Goal: Information Seeking & Learning: Find specific fact

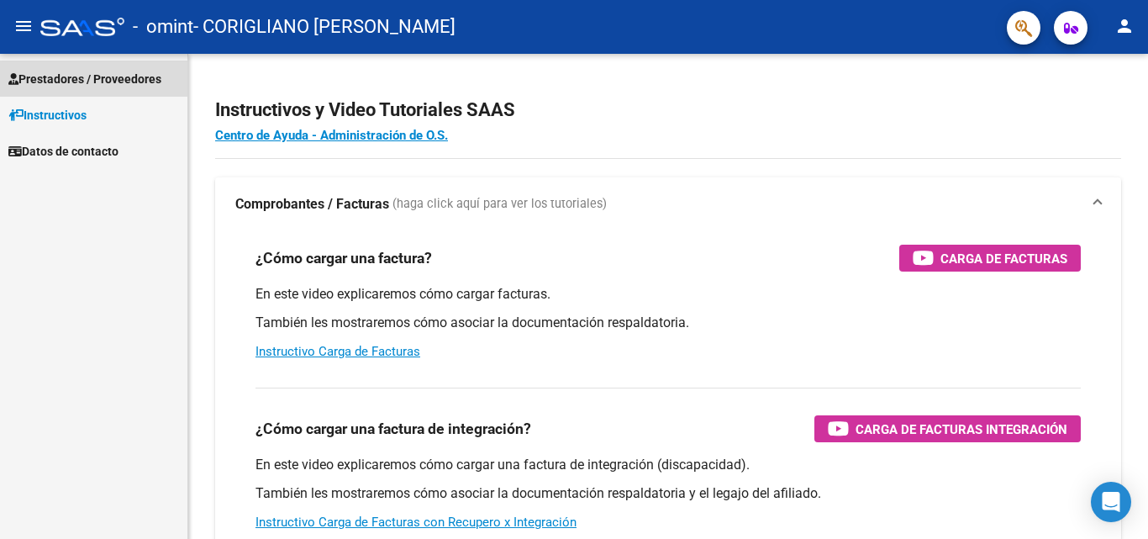
click at [81, 74] on span "Prestadores / Proveedores" at bounding box center [84, 79] width 153 height 18
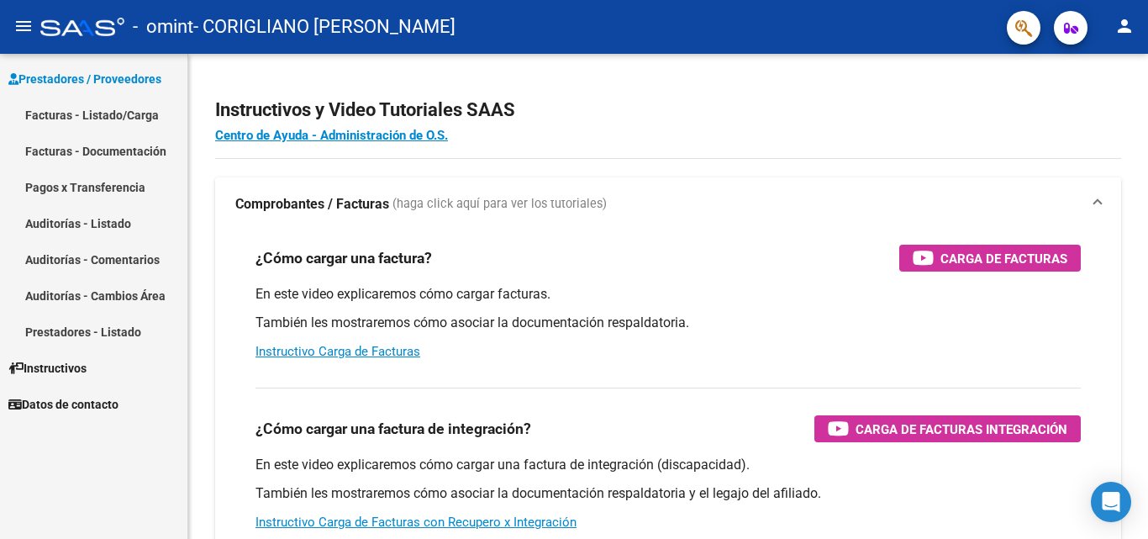
click at [92, 109] on link "Facturas - Listado/Carga" at bounding box center [93, 115] width 187 height 36
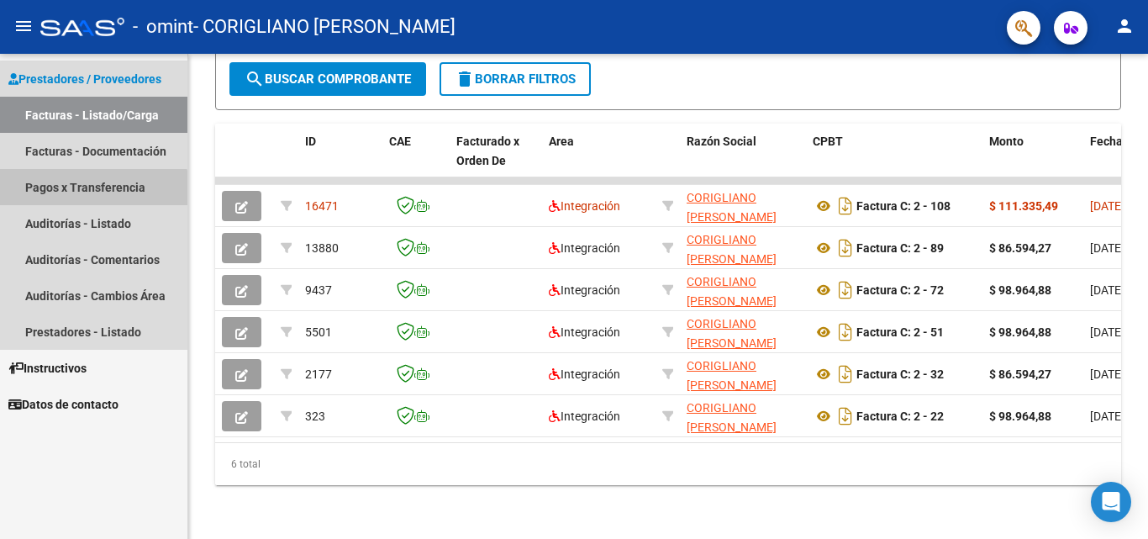
click at [91, 189] on link "Pagos x Transferencia" at bounding box center [93, 187] width 187 height 36
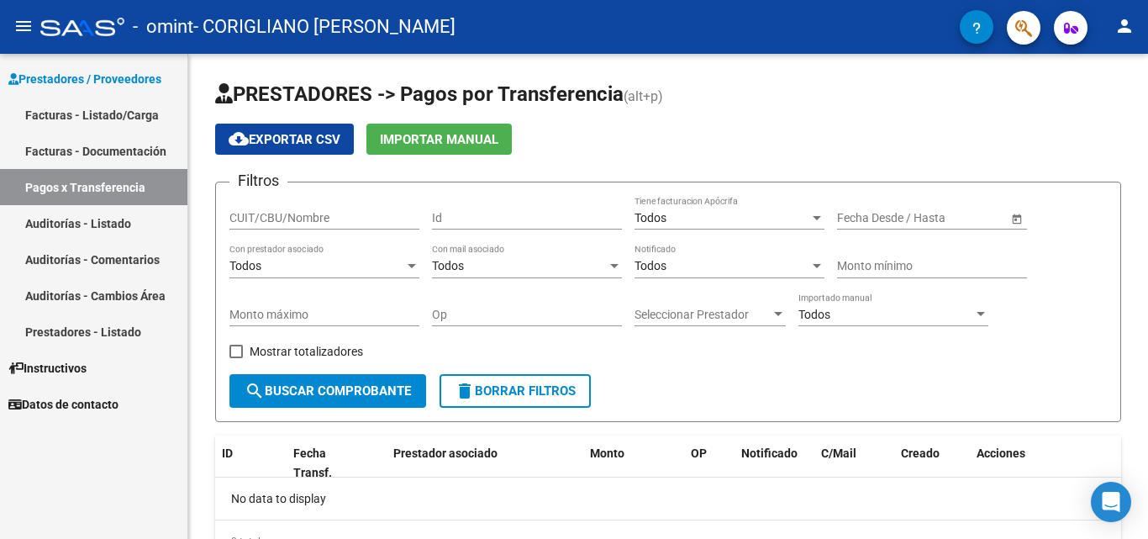
click at [85, 291] on link "Auditorías - Cambios Área" at bounding box center [93, 295] width 187 height 36
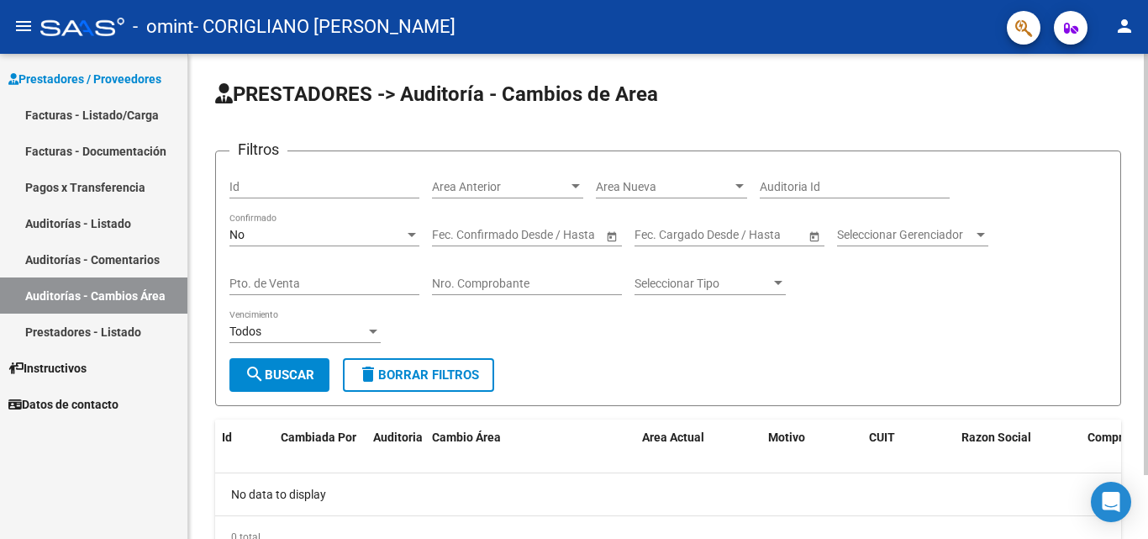
click at [302, 374] on span "search Buscar" at bounding box center [279, 374] width 70 height 15
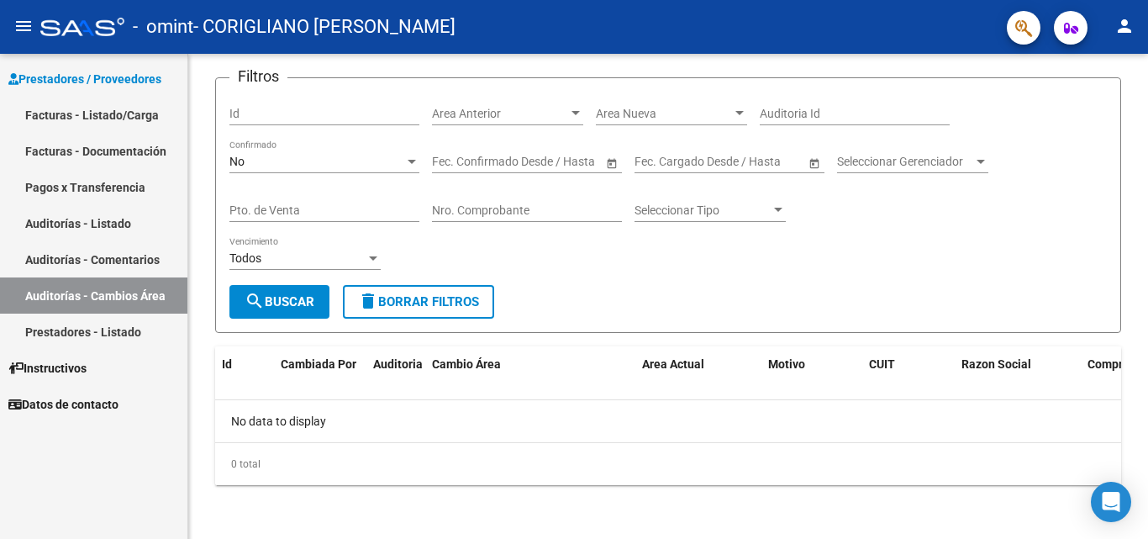
click at [123, 253] on link "Auditorías - Comentarios" at bounding box center [93, 259] width 187 height 36
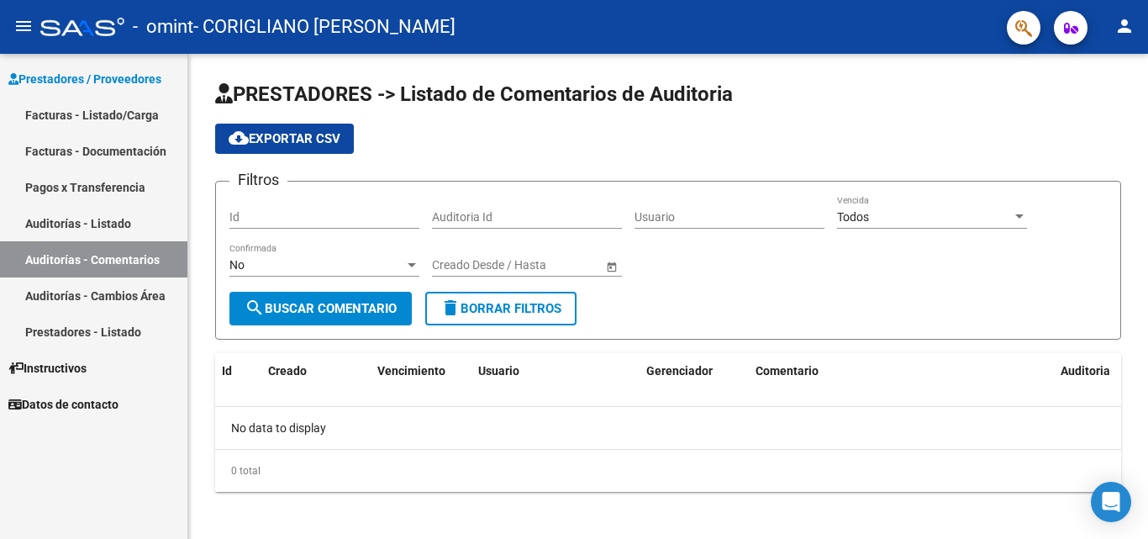
click at [97, 227] on link "Auditorías - Listado" at bounding box center [93, 223] width 187 height 36
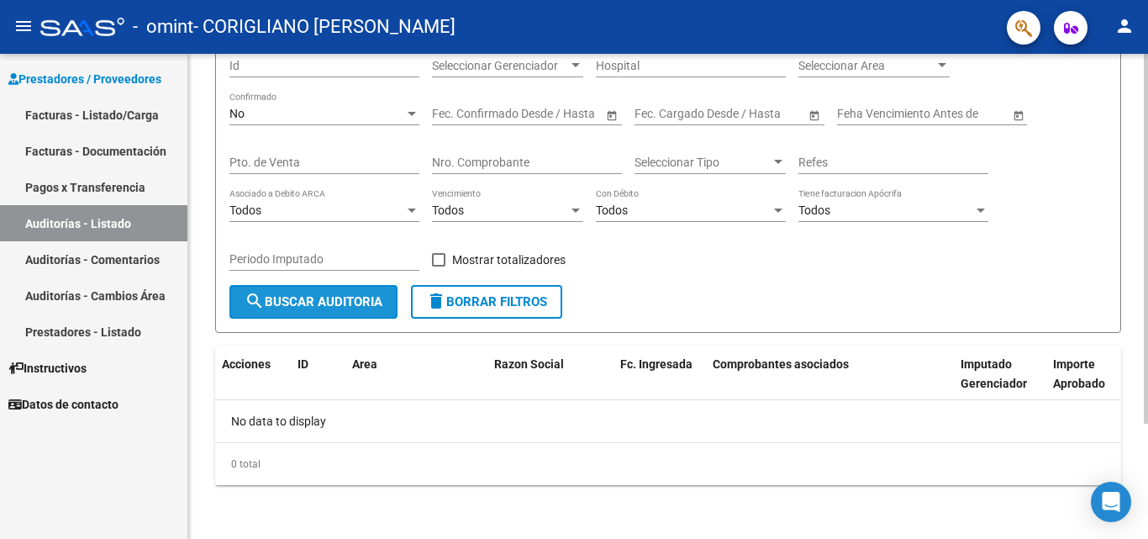
click at [319, 304] on span "search Buscar Auditoria" at bounding box center [313, 301] width 138 height 15
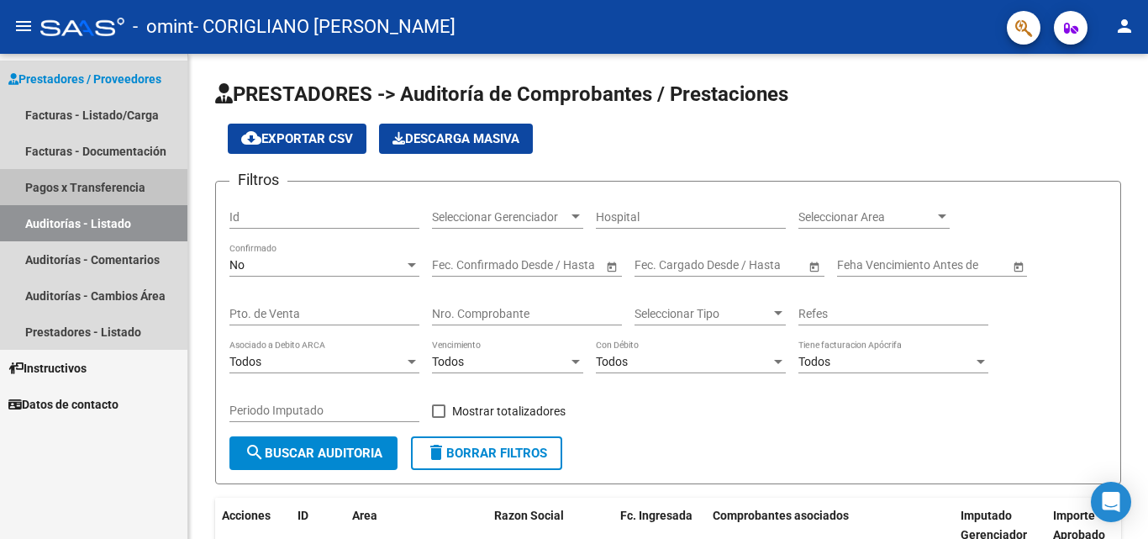
click at [113, 192] on link "Pagos x Transferencia" at bounding box center [93, 187] width 187 height 36
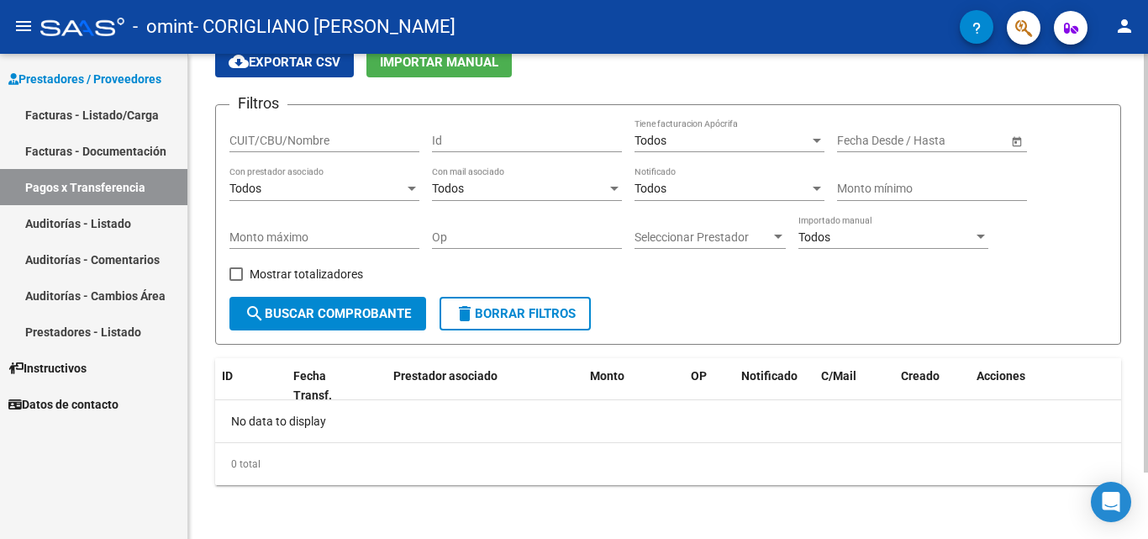
click at [335, 306] on span "search Buscar Comprobante" at bounding box center [327, 313] width 166 height 15
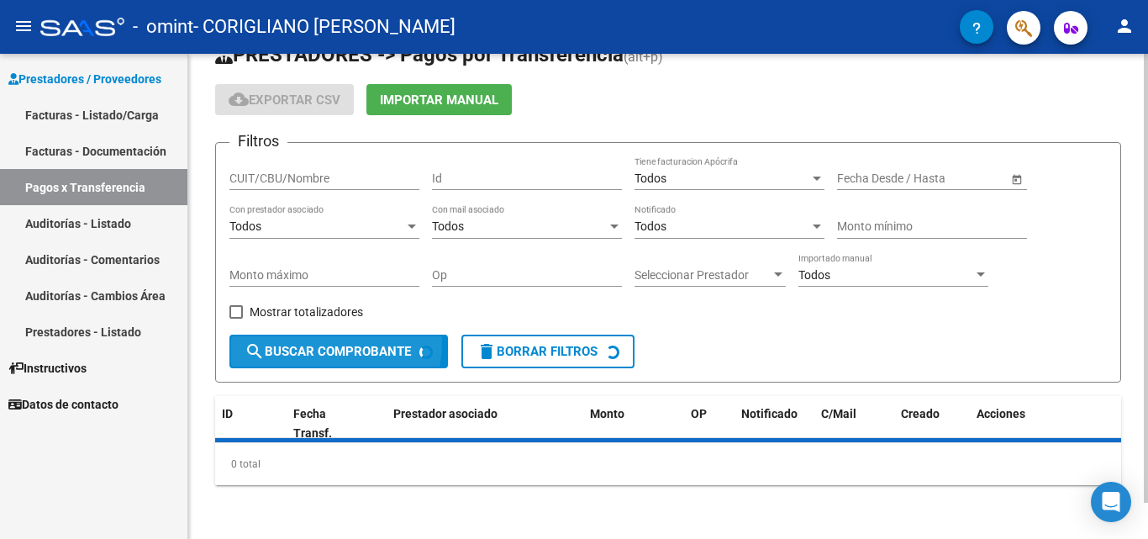
scroll to position [77, 0]
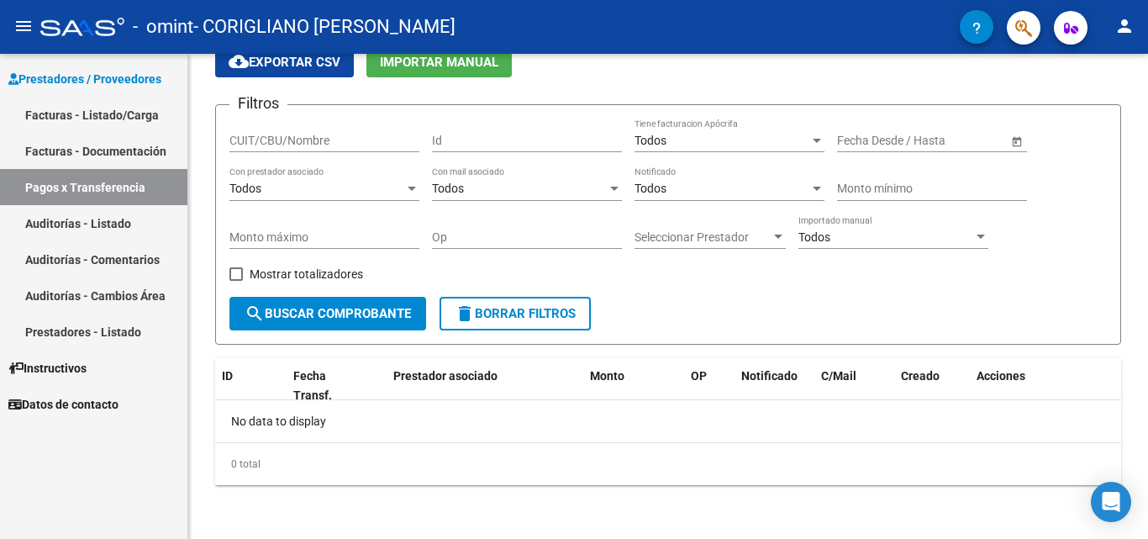
click at [102, 334] on link "Prestadores - Listado" at bounding box center [93, 331] width 187 height 36
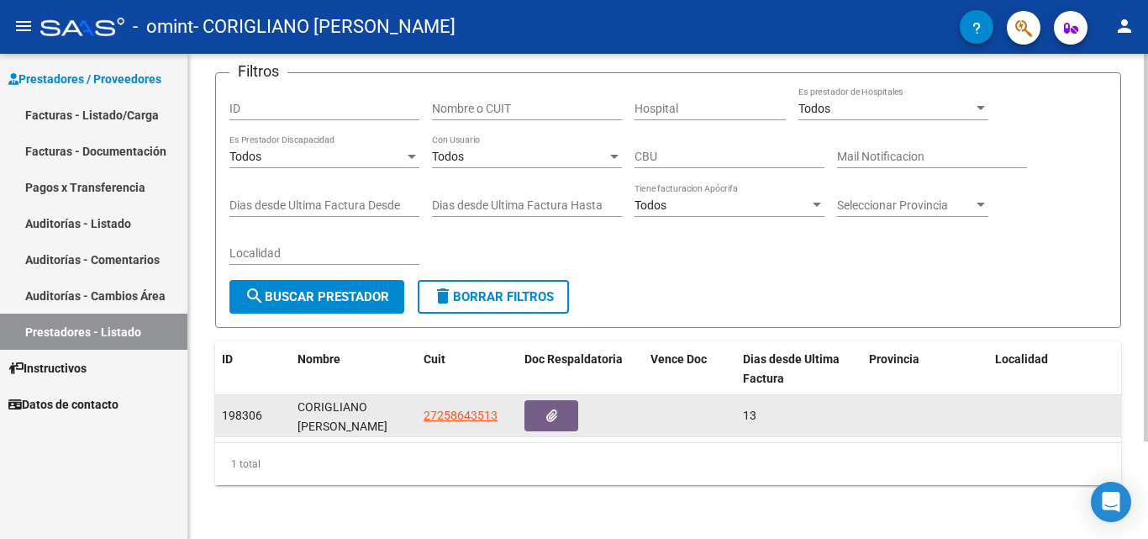
scroll to position [122, 0]
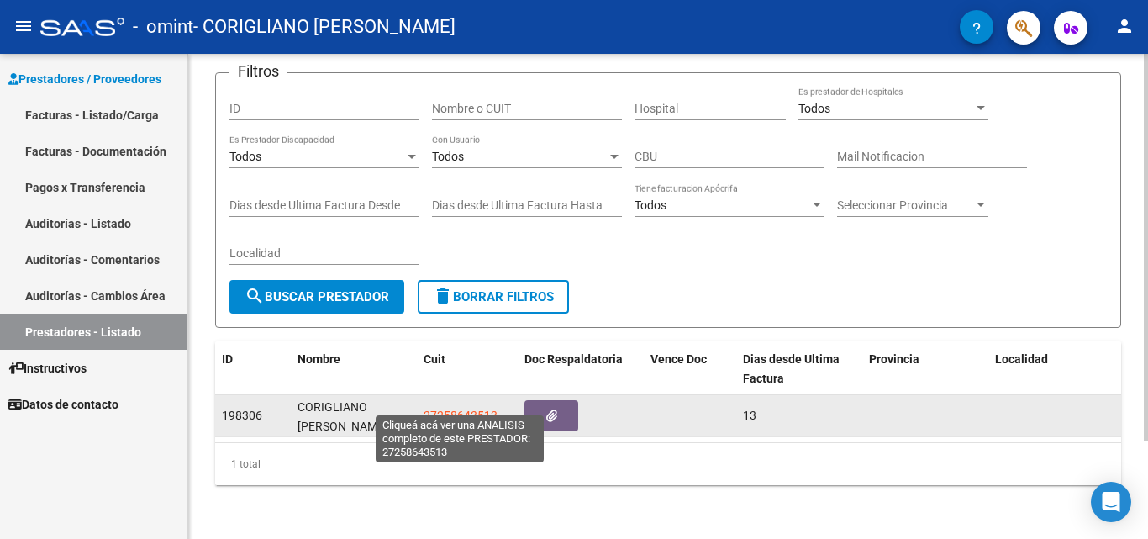
click at [472, 408] on span "27258643513" at bounding box center [460, 414] width 74 height 13
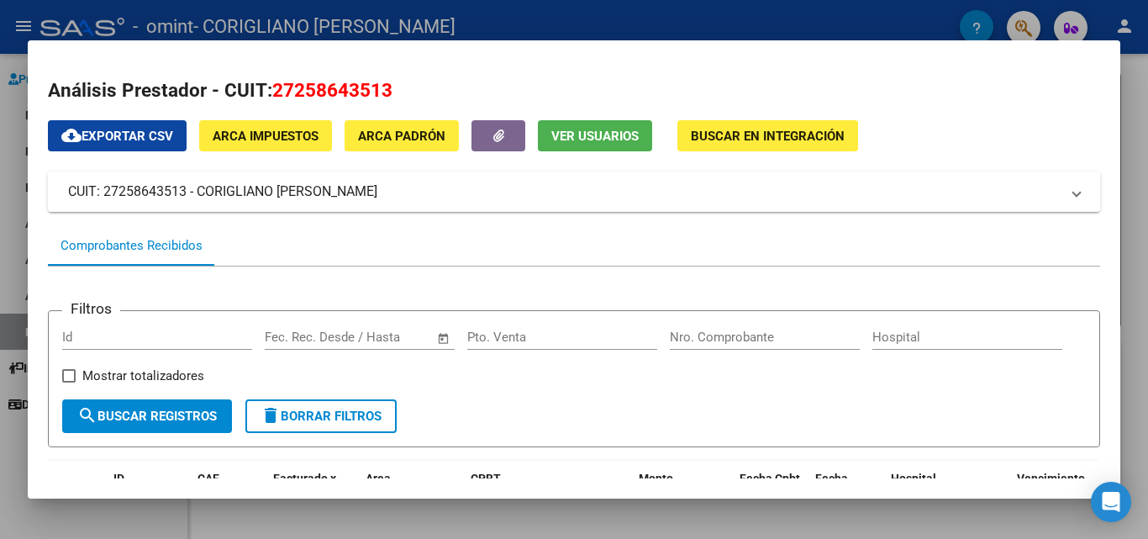
click at [717, 135] on span "Buscar en Integración" at bounding box center [768, 136] width 154 height 15
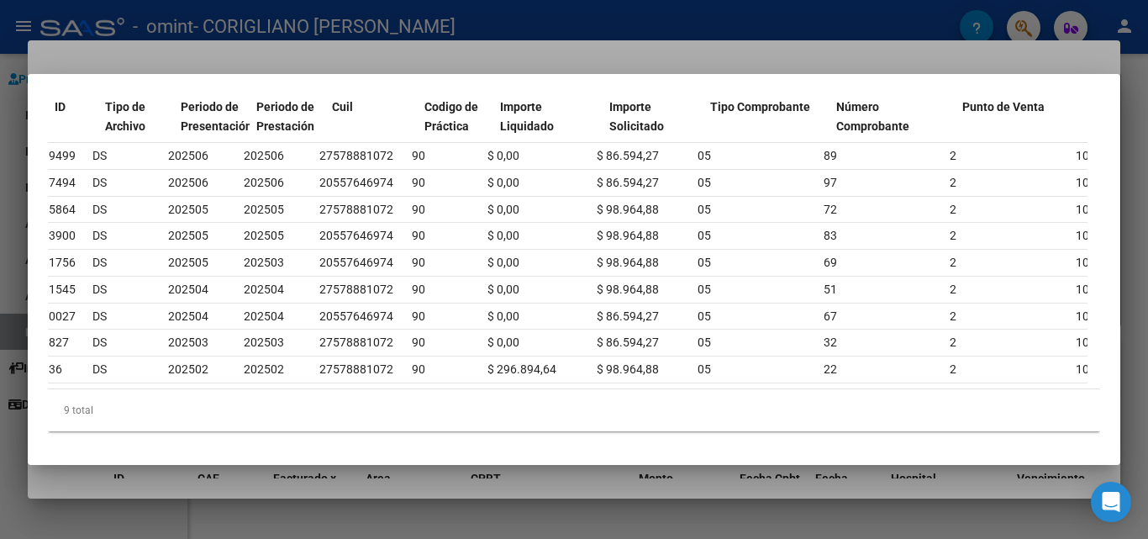
scroll to position [0, 0]
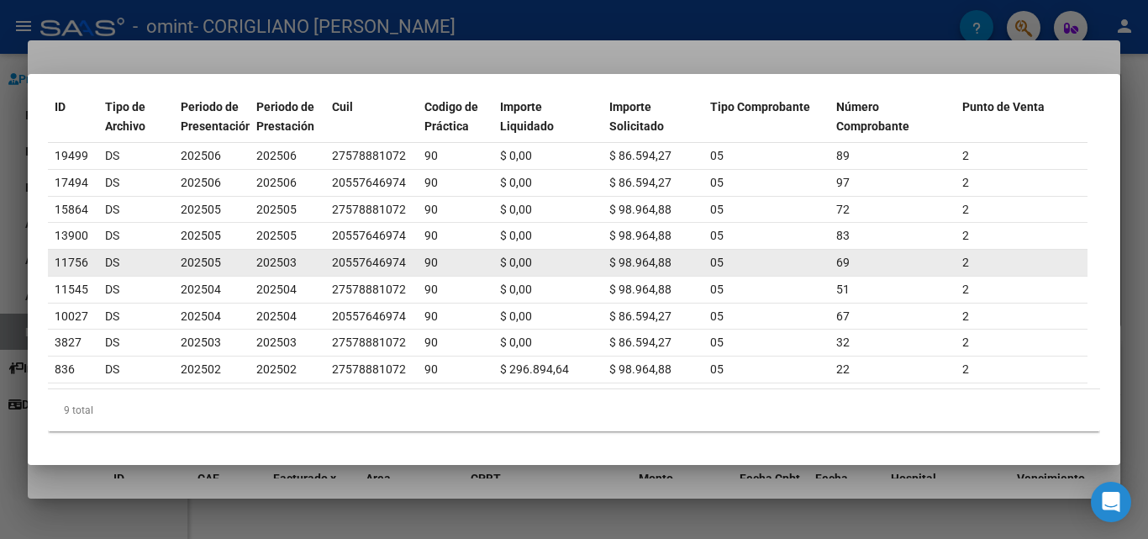
click at [290, 255] on span "202503" at bounding box center [276, 261] width 40 height 13
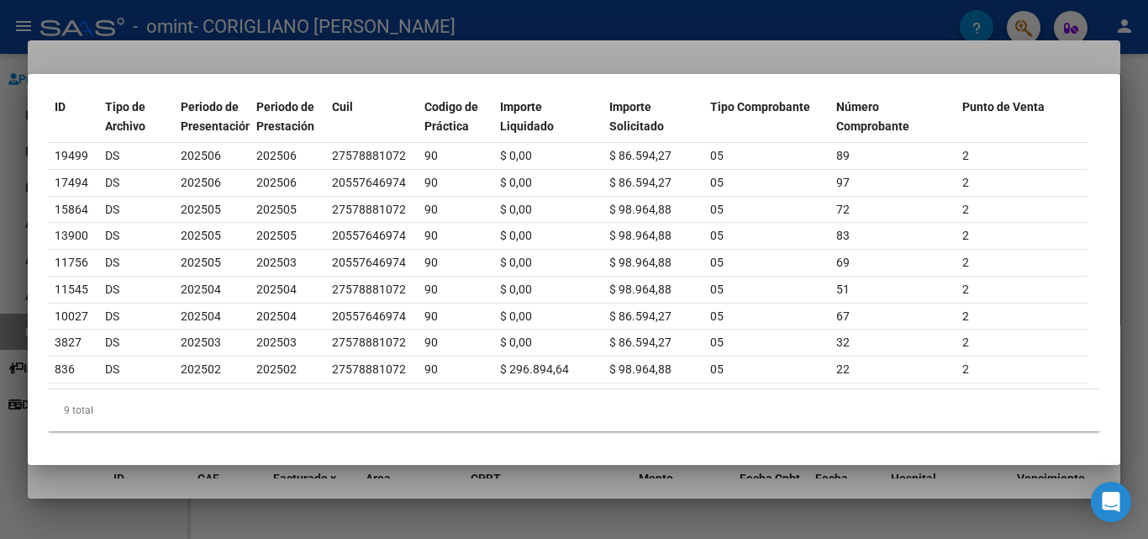
click at [583, 61] on div at bounding box center [574, 269] width 1148 height 539
